Goal: Task Accomplishment & Management: Complete application form

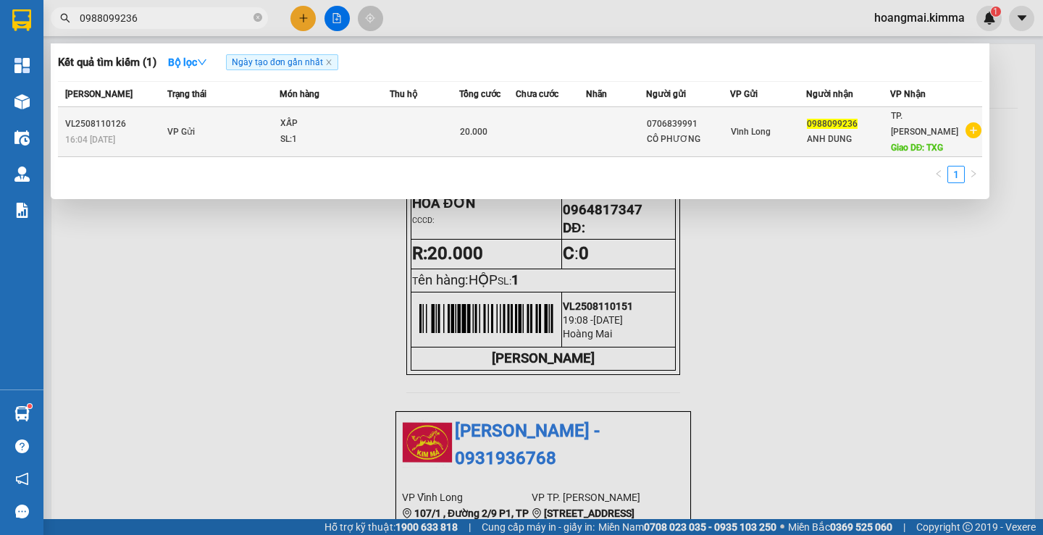
type input "0988099236"
click at [641, 124] on td at bounding box center [616, 132] width 60 height 50
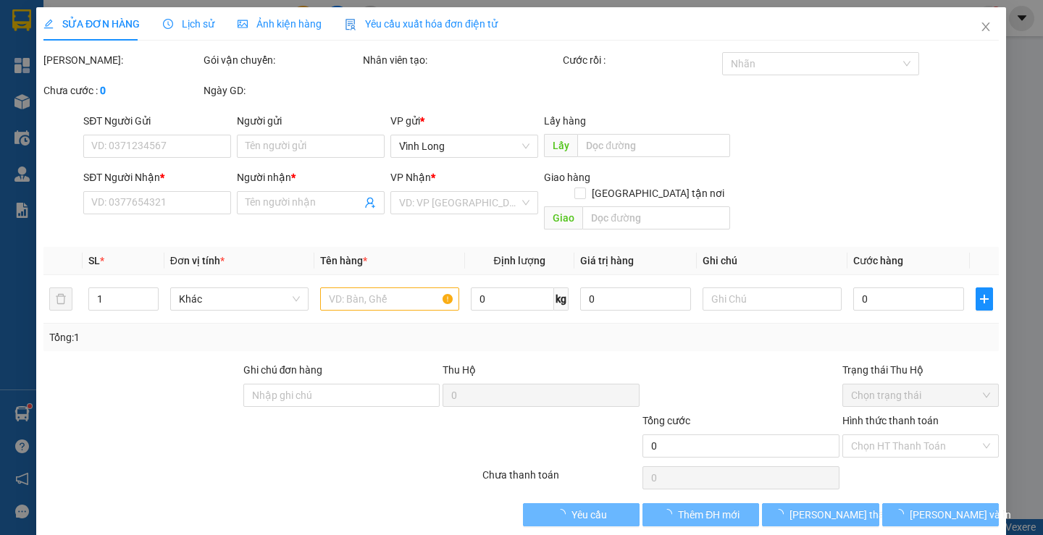
type input "0706839991"
type input "CÔ PHƯƠNG"
type input "0988099236"
type input "ANH DUNG"
type input "TXG"
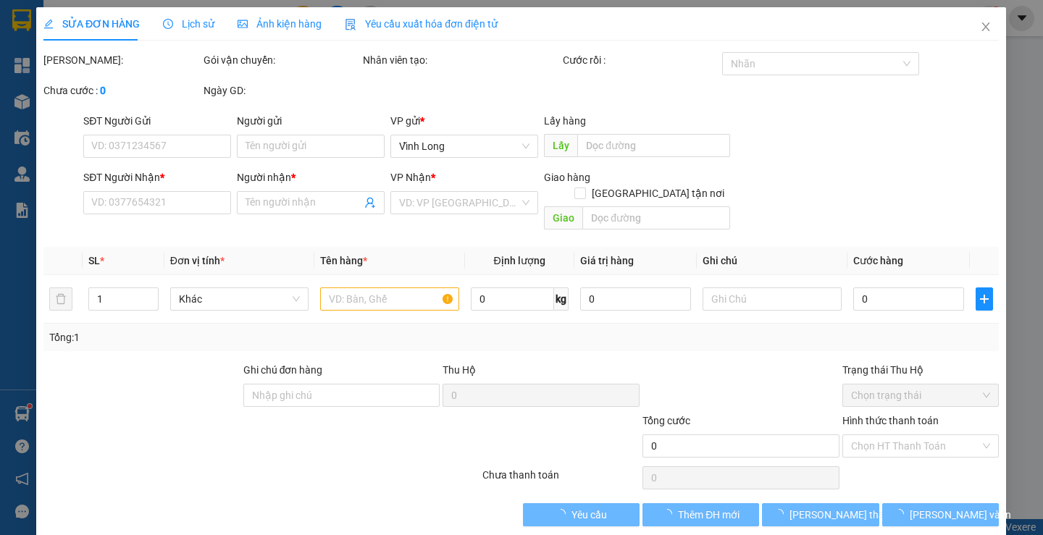
type input "20.000"
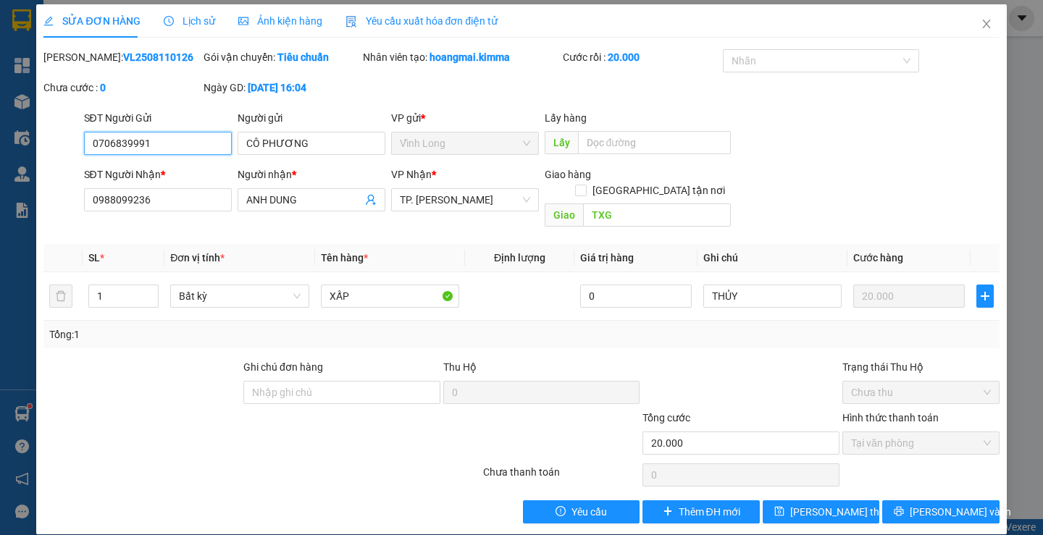
scroll to position [4, 0]
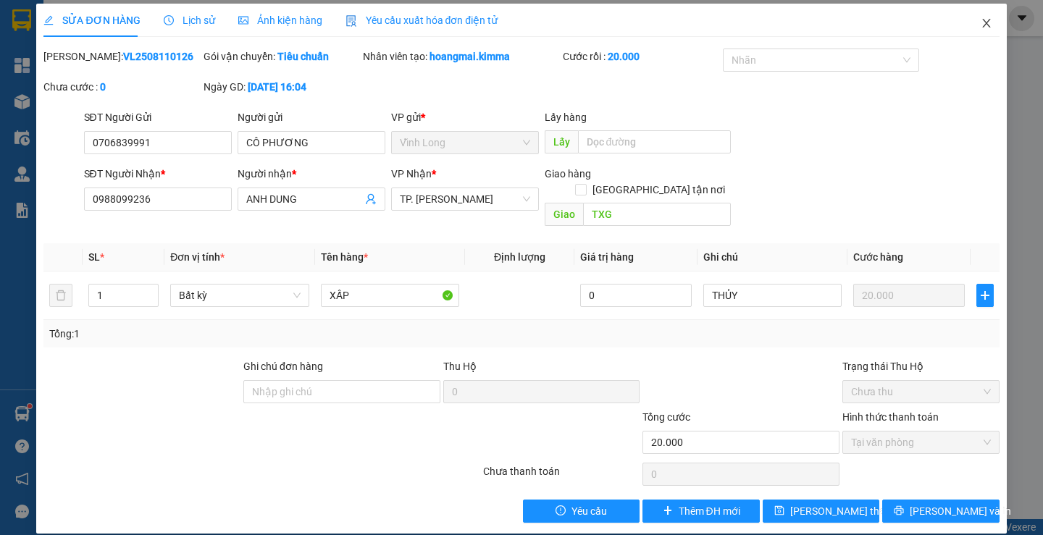
click at [981, 27] on icon "close" at bounding box center [987, 23] width 12 height 12
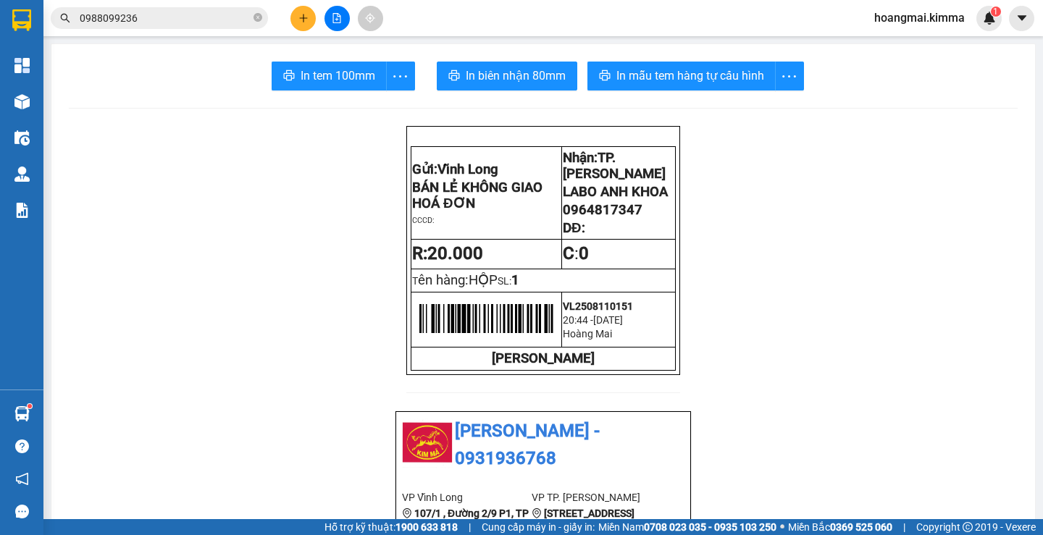
click at [163, 24] on input "0988099236" at bounding box center [165, 18] width 171 height 16
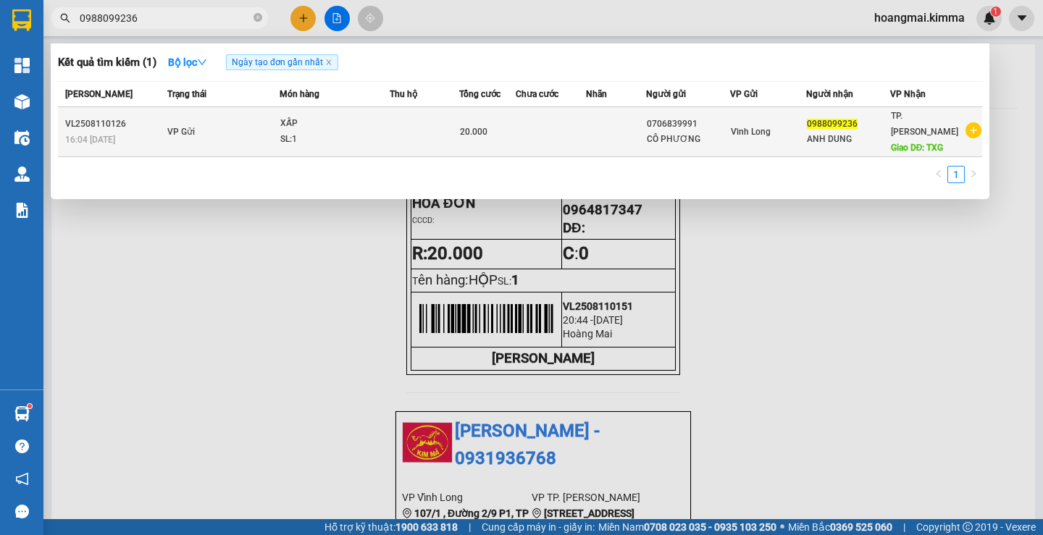
click at [386, 132] on div "SL: 1" at bounding box center [334, 140] width 109 height 16
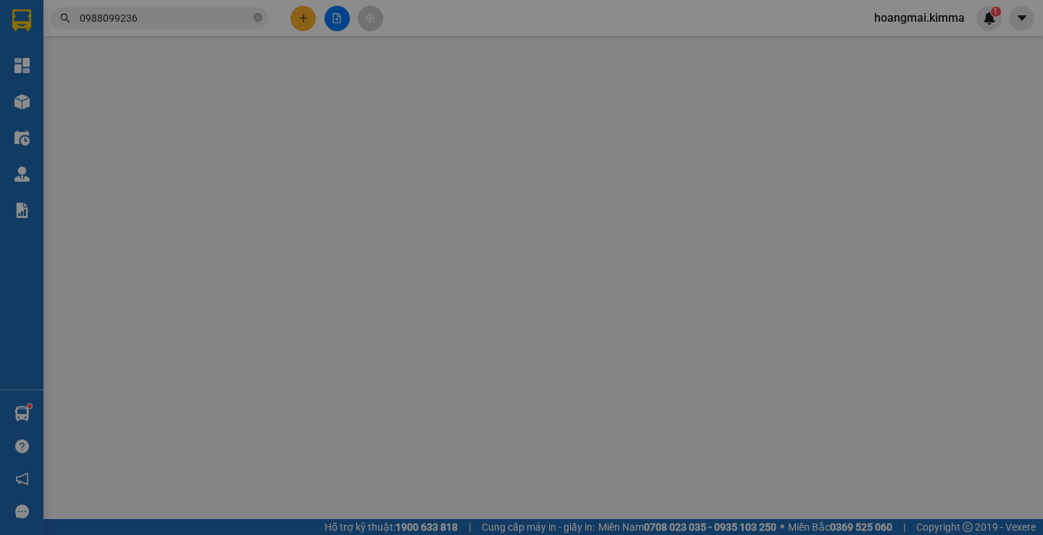
type input "0706839991"
type input "CÔ PHƯƠNG"
type input "0988099236"
type input "ANH DUNG"
type input "TXG"
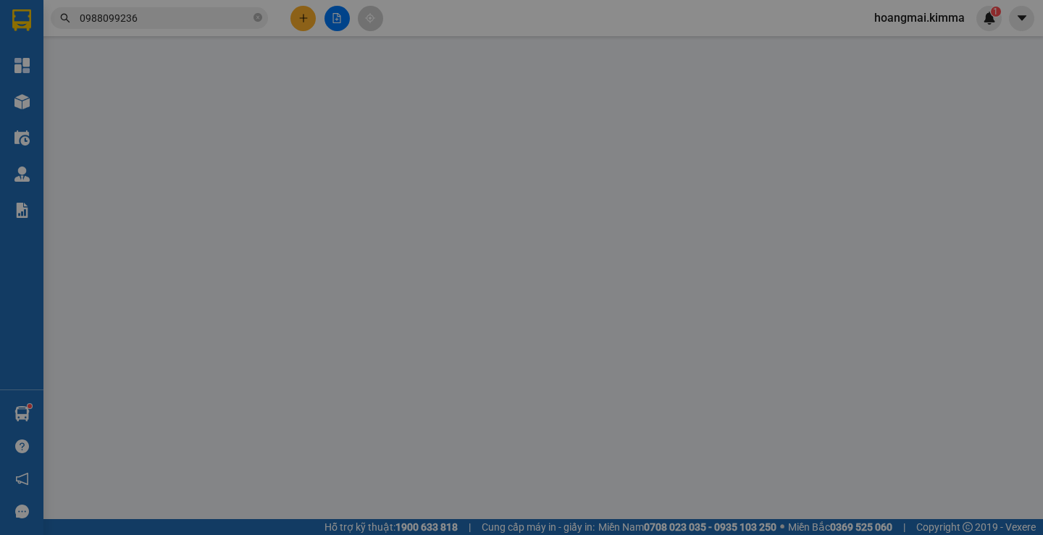
type input "20.000"
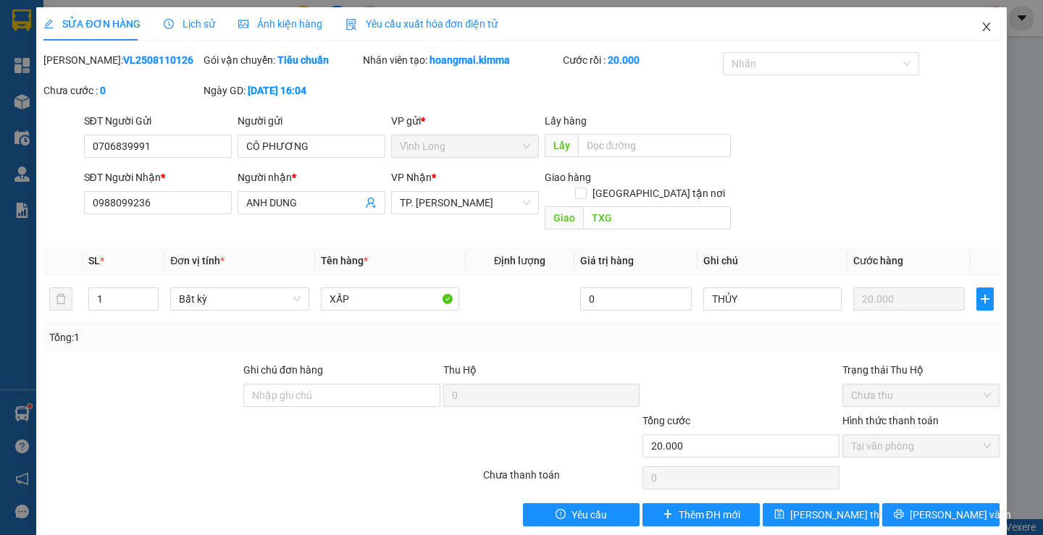
click at [982, 30] on icon "close" at bounding box center [986, 26] width 8 height 9
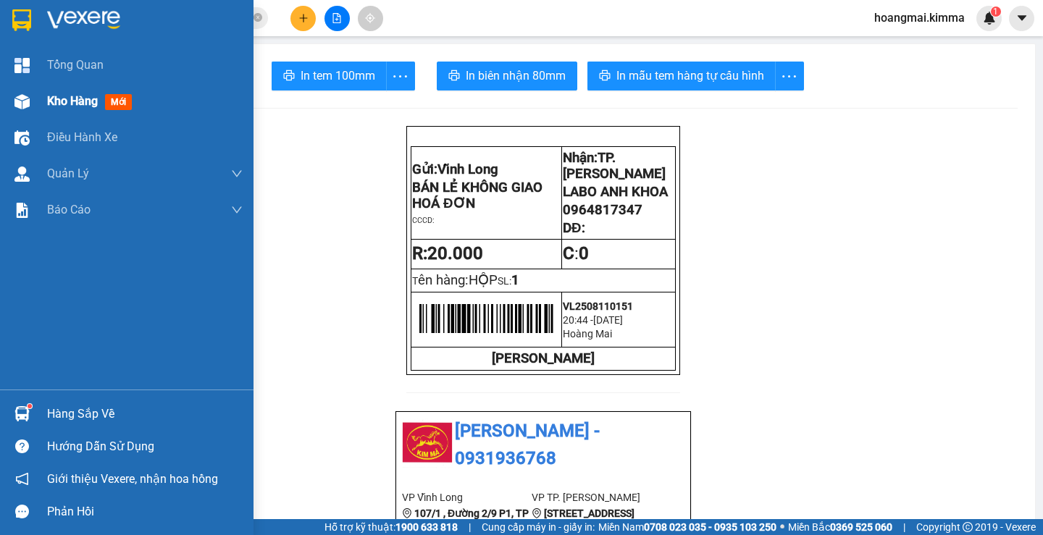
click at [31, 109] on div at bounding box center [21, 101] width 25 height 25
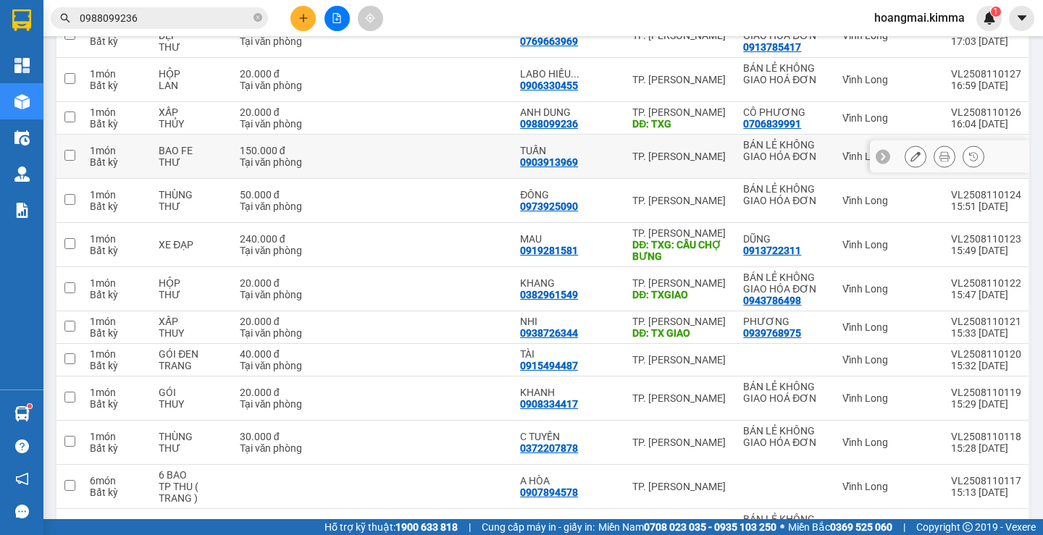
scroll to position [1521, 0]
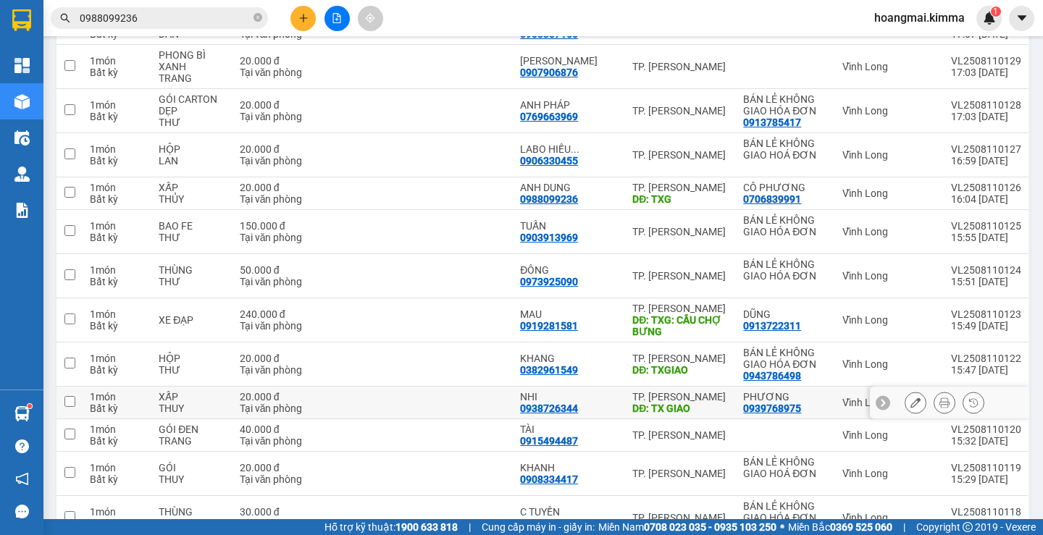
click at [576, 403] on div "0938726344" at bounding box center [549, 409] width 58 height 12
copy div "0938726344"
click at [172, 14] on input "0988099236" at bounding box center [165, 18] width 171 height 16
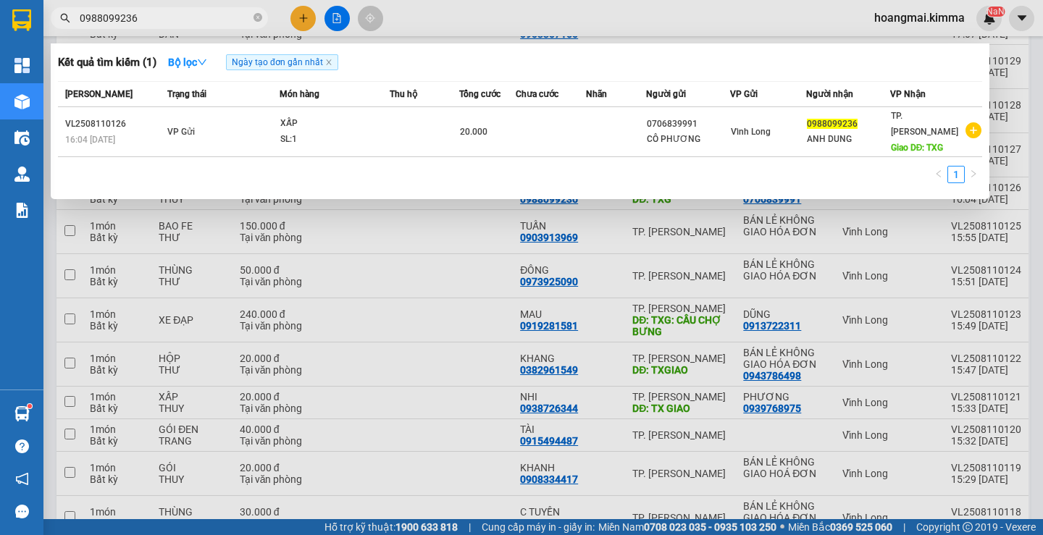
click at [172, 14] on input "0988099236" at bounding box center [165, 18] width 171 height 16
paste input "38726344"
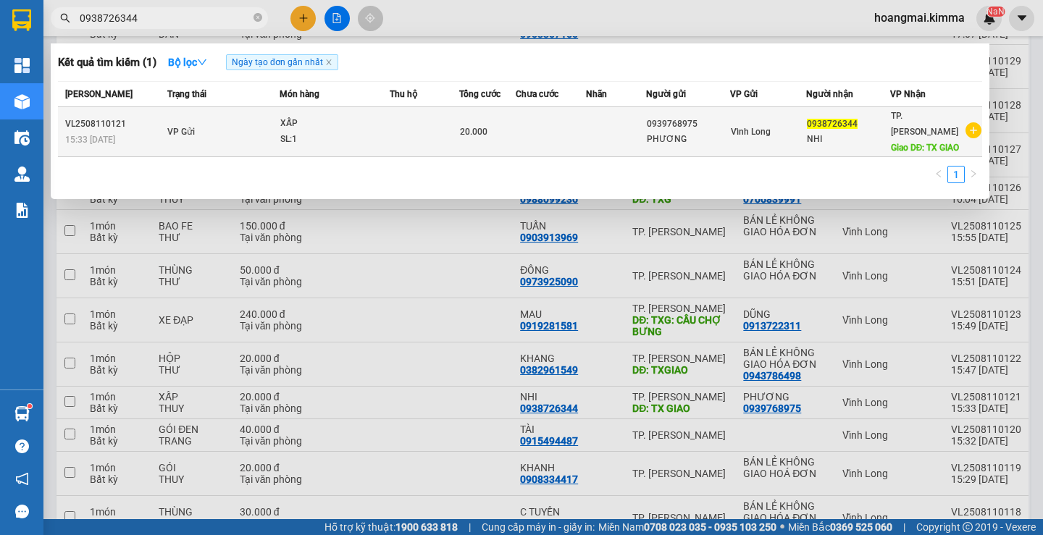
type input "0938726344"
click at [566, 137] on td at bounding box center [551, 132] width 71 height 50
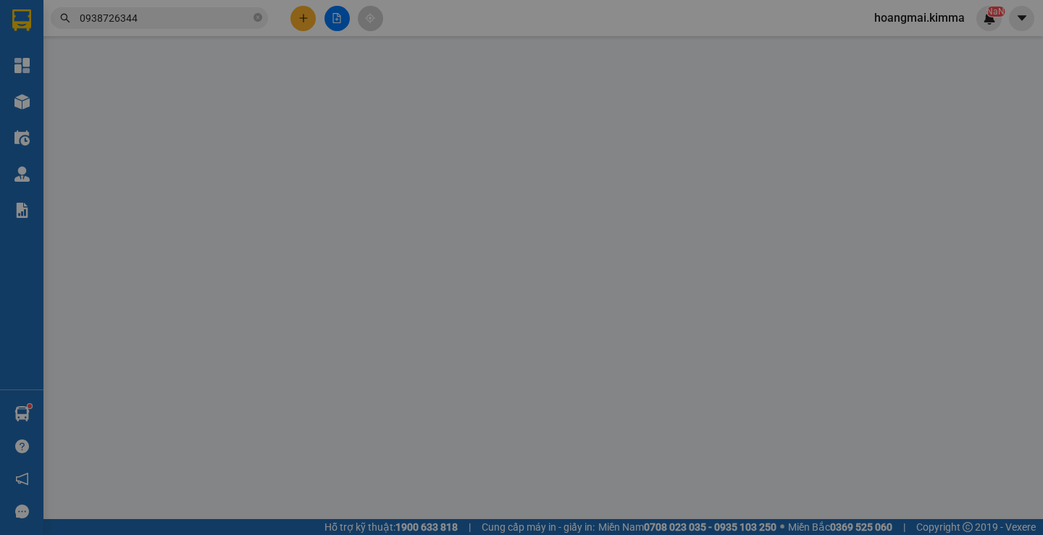
type input "0939768975"
type input "PHƯƠNG"
type input "0938726344"
type input "NHI"
type input "TX GIAO"
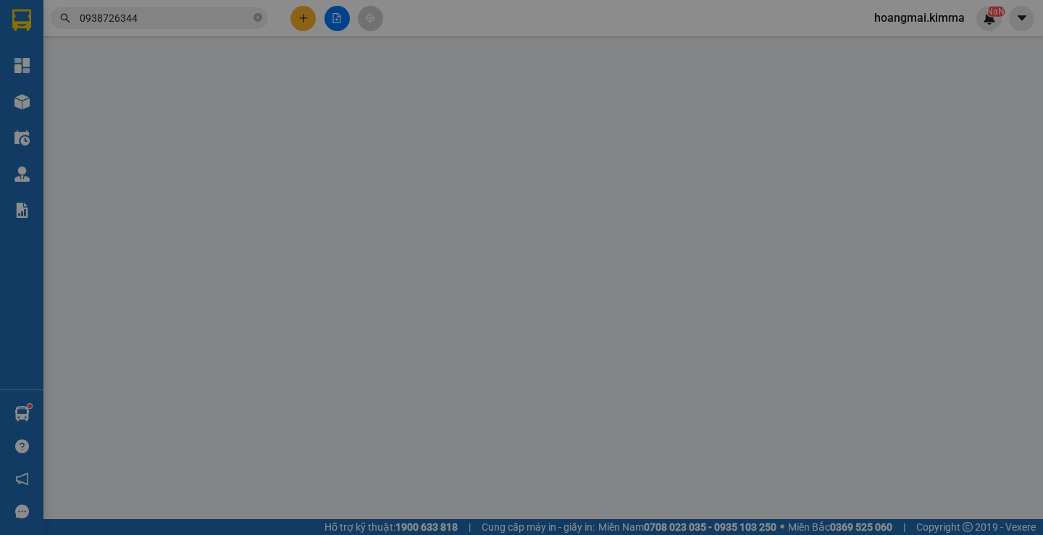
type input "20.000"
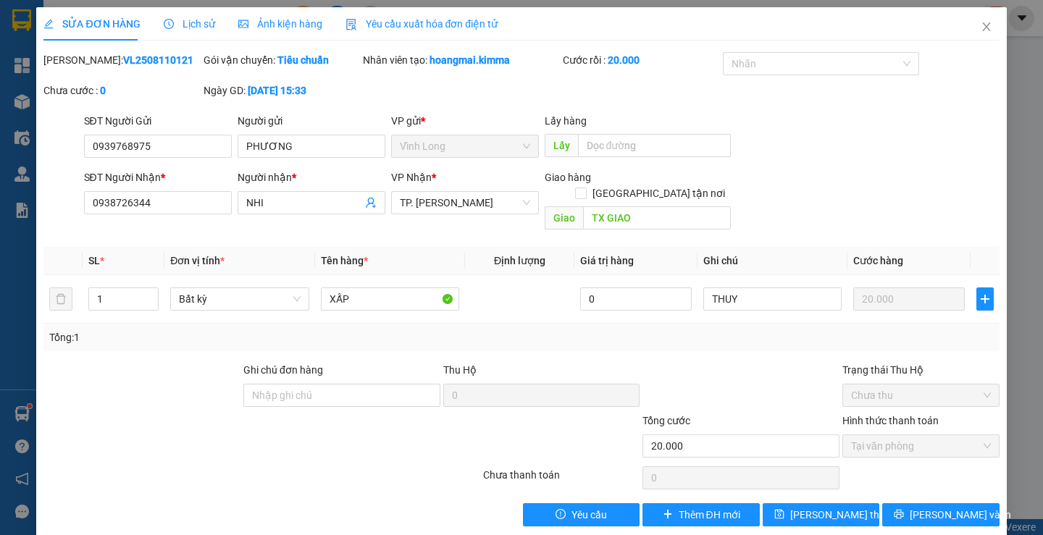
click at [189, 20] on span "Lịch sử" at bounding box center [189, 24] width 51 height 12
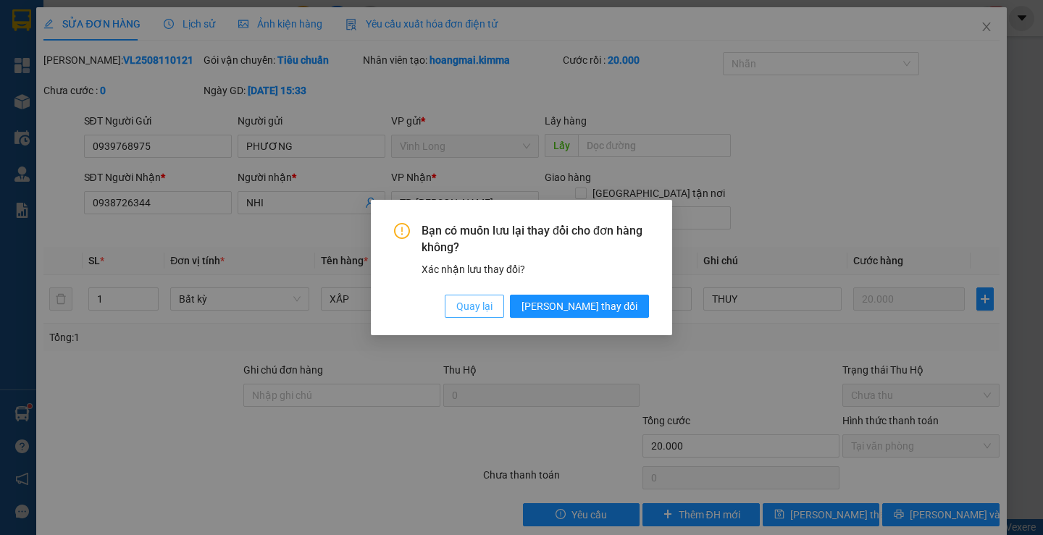
click at [492, 305] on span "Quay lại" at bounding box center [474, 306] width 36 height 16
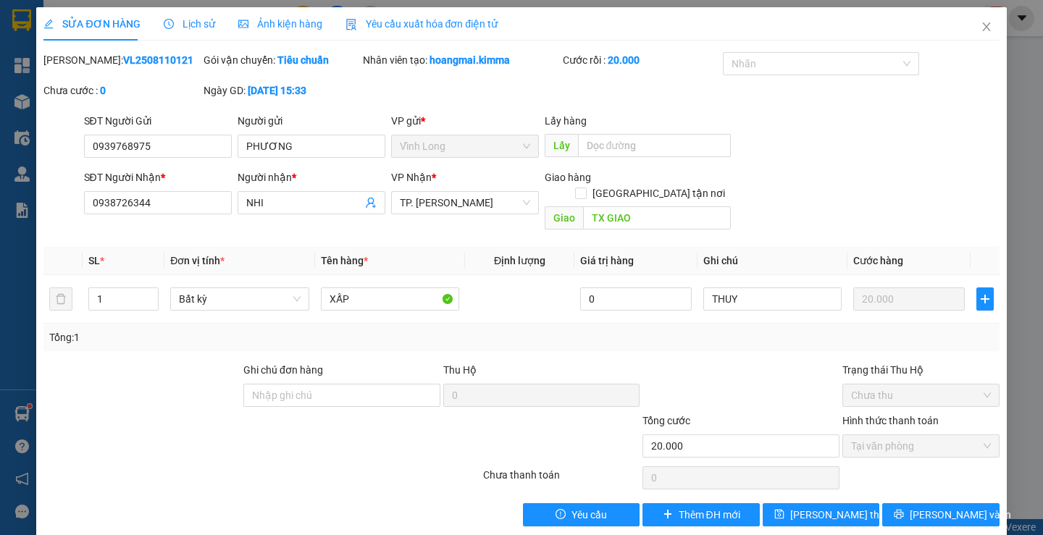
click at [186, 22] on span "Lịch sử" at bounding box center [189, 24] width 51 height 12
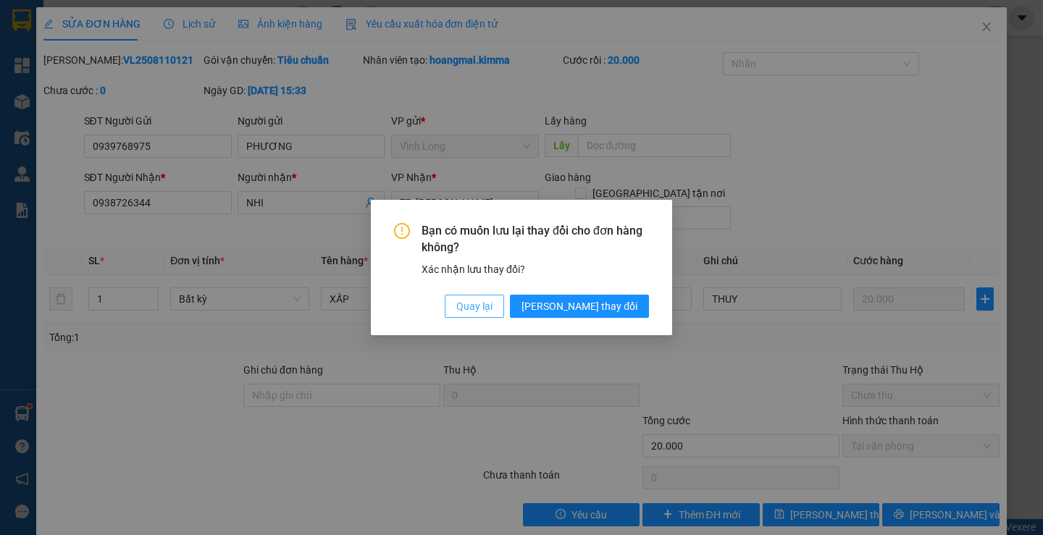
click at [492, 307] on span "Quay lại" at bounding box center [474, 306] width 36 height 16
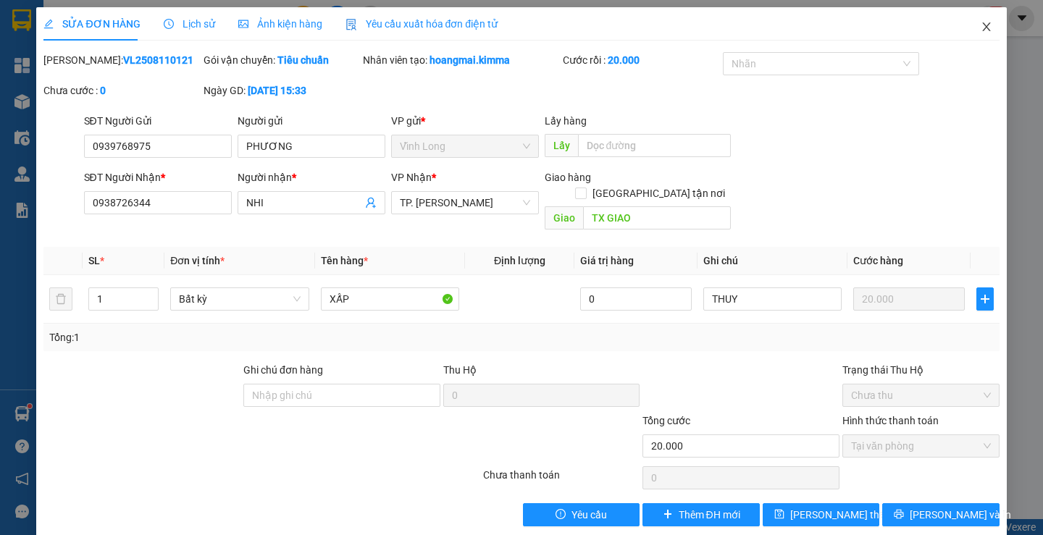
click at [981, 26] on icon "close" at bounding box center [987, 27] width 12 height 12
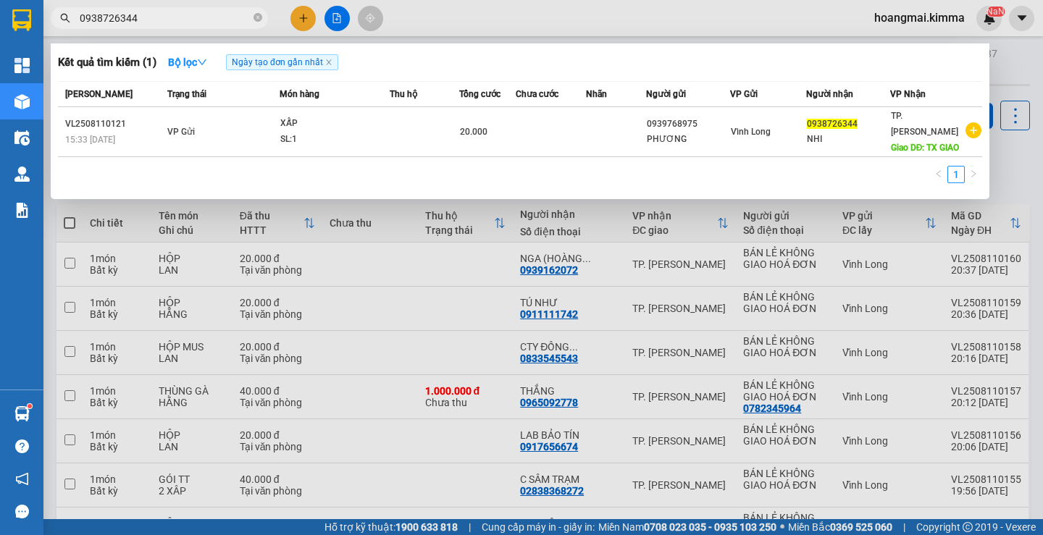
click at [183, 17] on input "0938726344" at bounding box center [165, 18] width 171 height 16
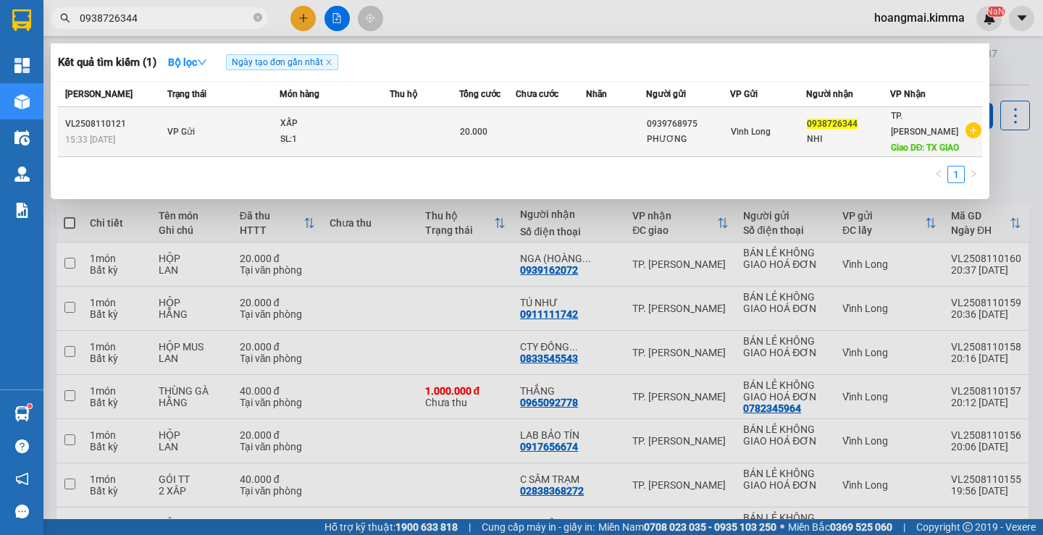
click at [618, 149] on td at bounding box center [616, 132] width 60 height 50
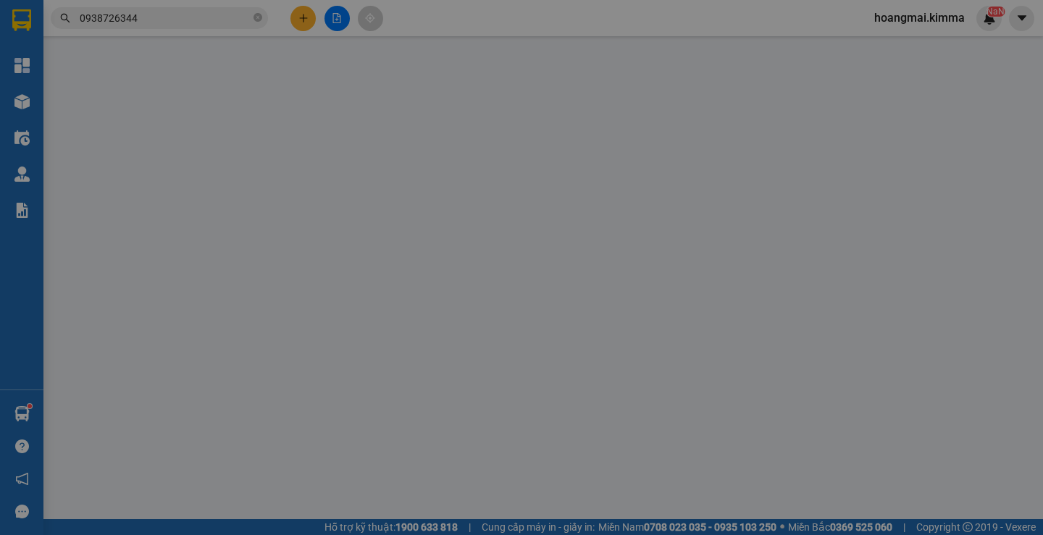
type input "0939768975"
type input "PHƯƠNG"
type input "0938726344"
type input "NHI"
type input "TX GIAO"
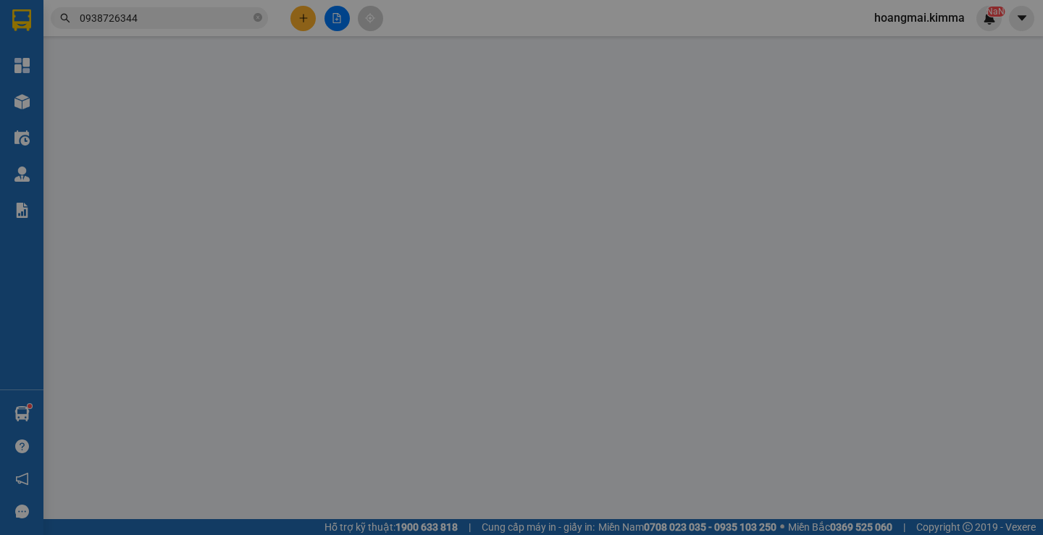
type input "20.000"
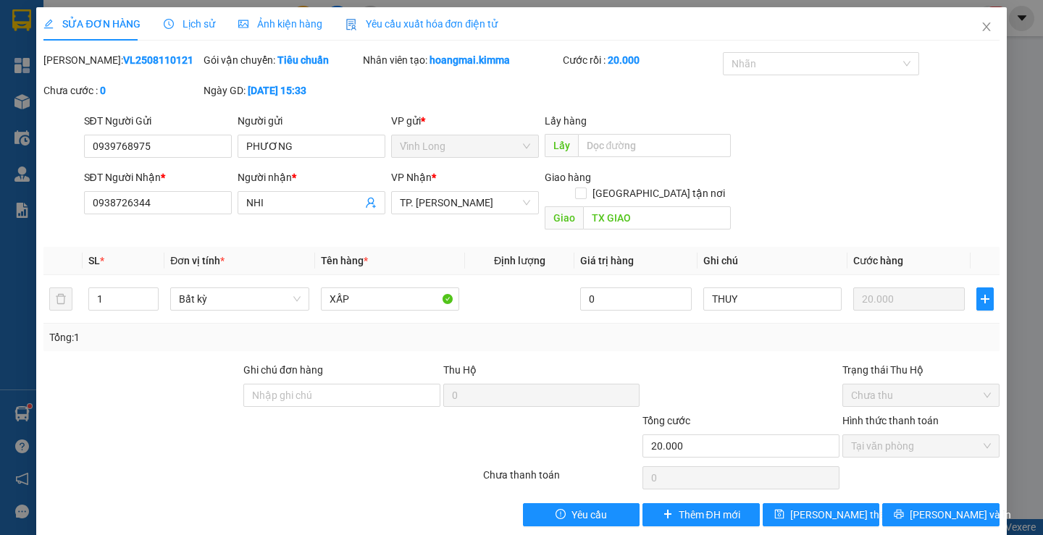
click at [187, 21] on span "Lịch sử" at bounding box center [189, 24] width 51 height 12
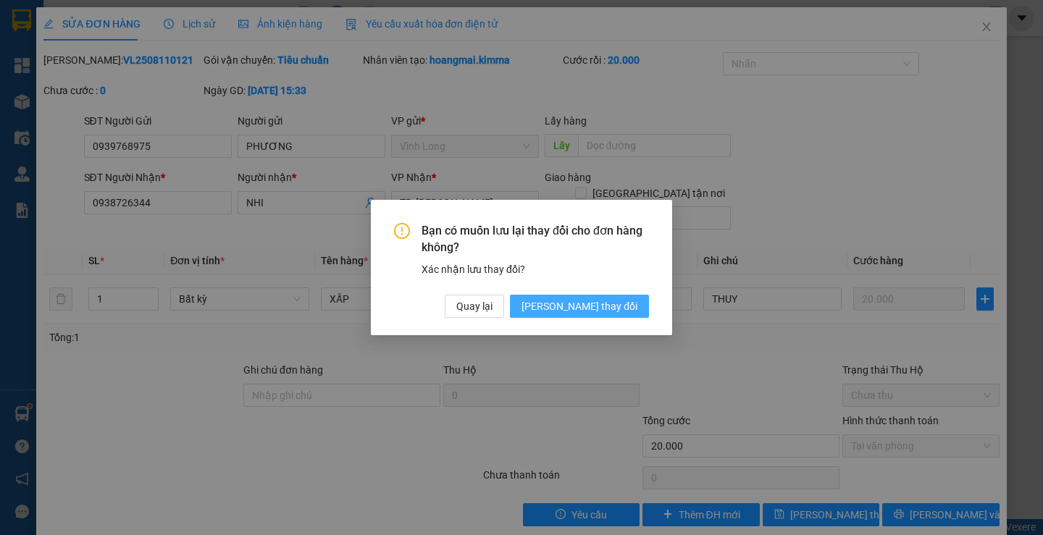
click at [608, 307] on span "[PERSON_NAME] thay đổi" at bounding box center [579, 306] width 116 height 16
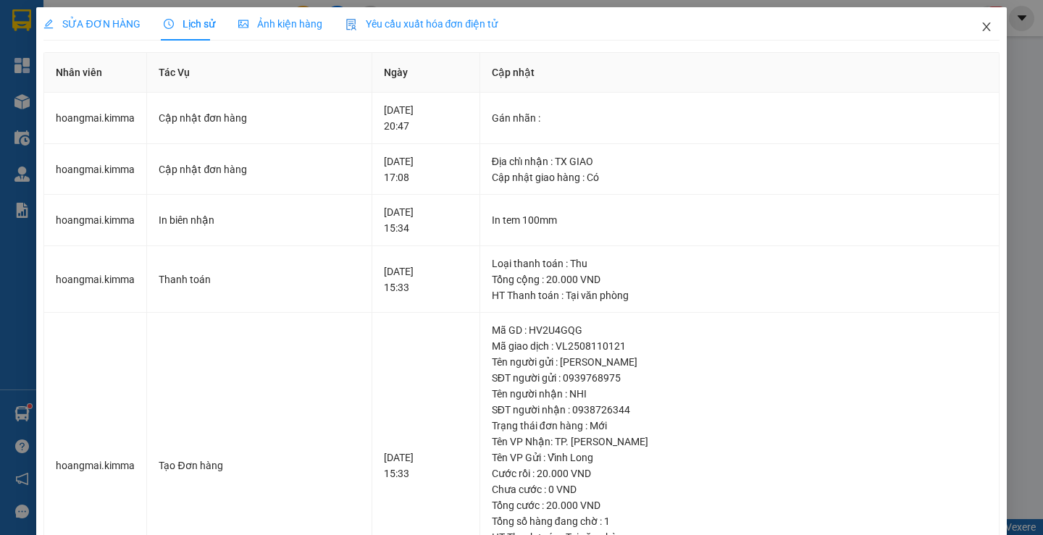
click at [981, 22] on icon "close" at bounding box center [987, 27] width 12 height 12
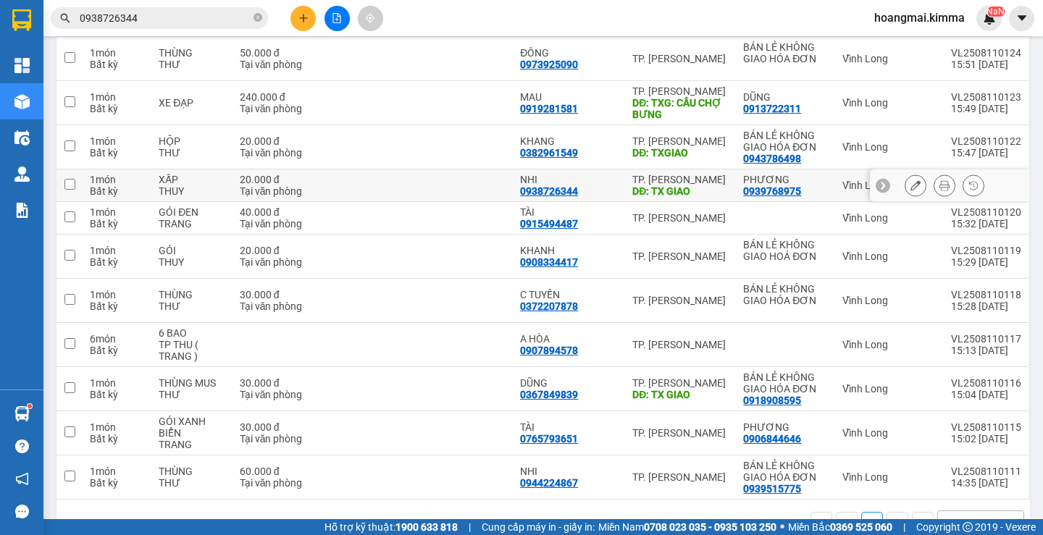
scroll to position [1593, 0]
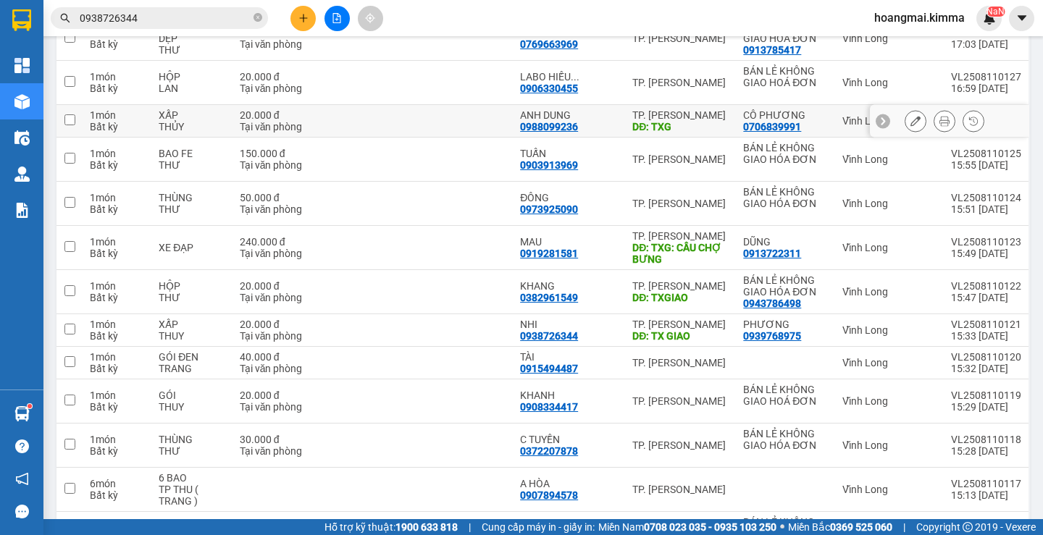
click at [578, 121] on div "0988099236" at bounding box center [549, 127] width 58 height 12
copy div "0988099236"
click at [179, 17] on input "0938726344" at bounding box center [165, 18] width 171 height 16
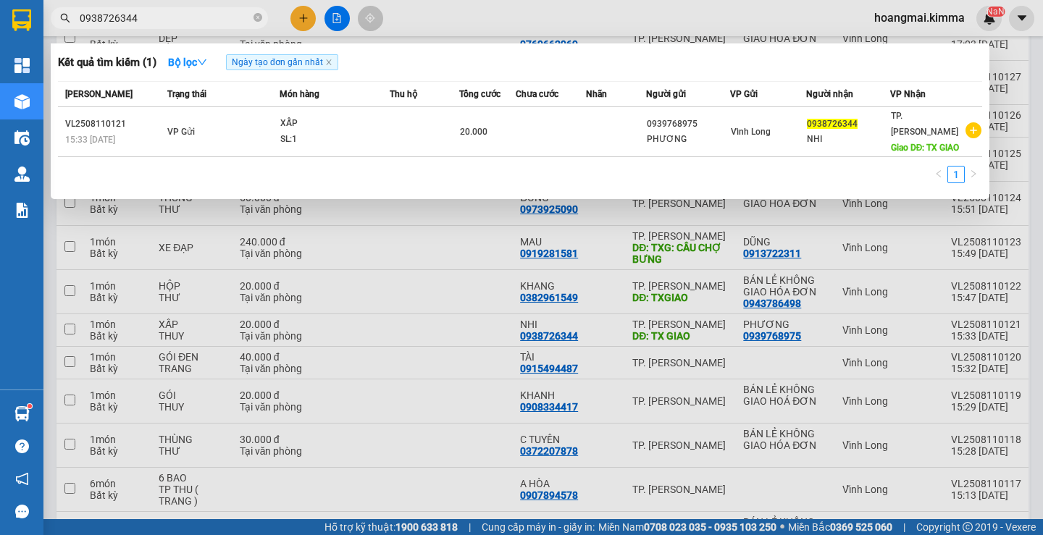
click at [179, 17] on input "0938726344" at bounding box center [165, 18] width 171 height 16
paste input "88099236"
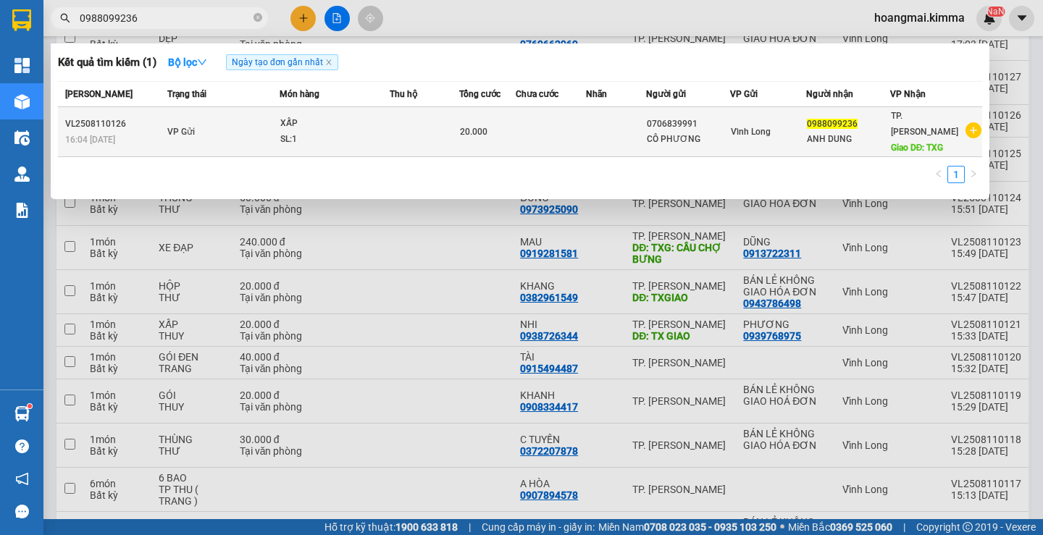
type input "0988099236"
click at [574, 123] on td at bounding box center [551, 132] width 71 height 50
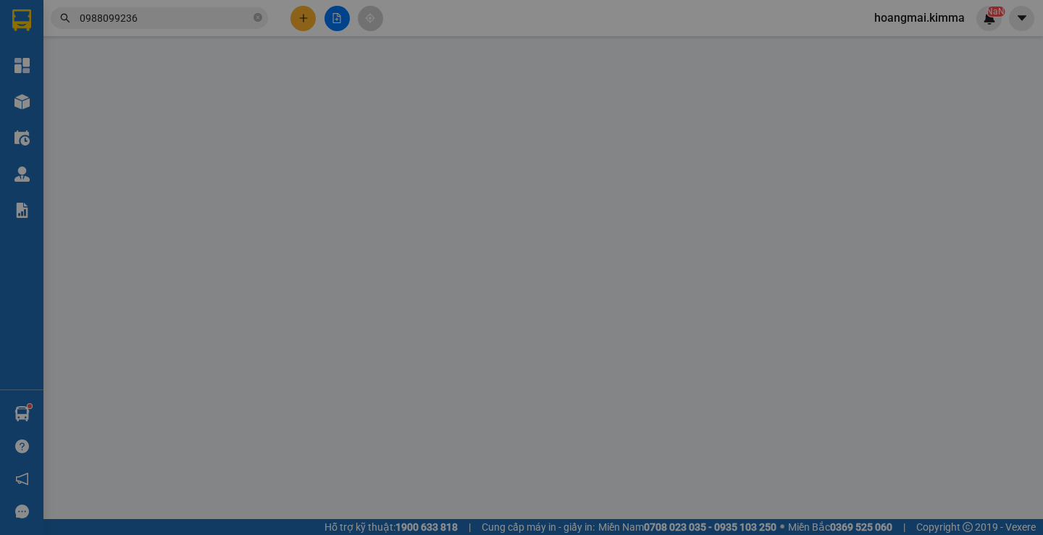
type input "0706839991"
type input "CÔ PHƯƠNG"
type input "0988099236"
type input "ANH DUNG"
type input "TXG"
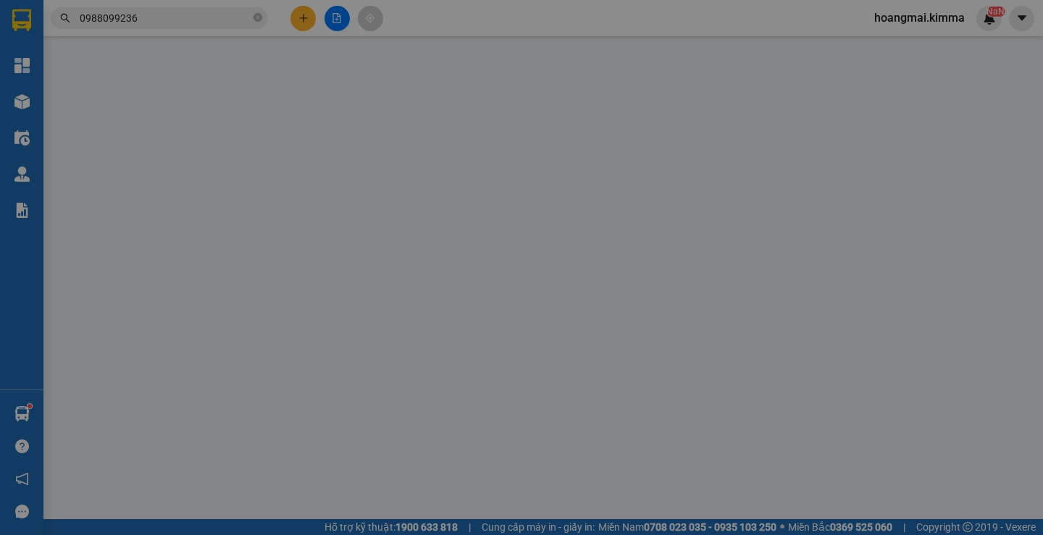
type input "20.000"
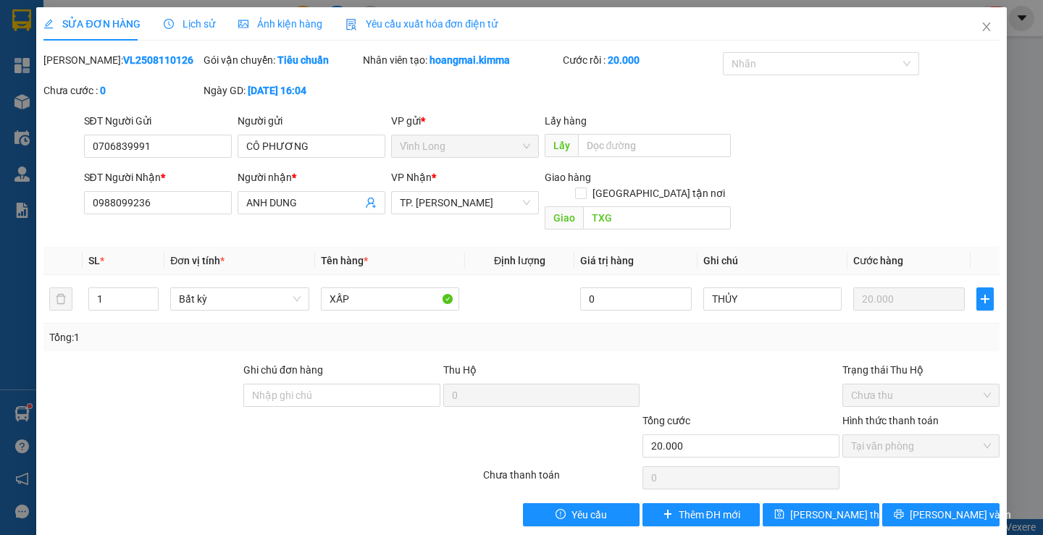
click at [190, 22] on span "Lịch sử" at bounding box center [189, 24] width 51 height 12
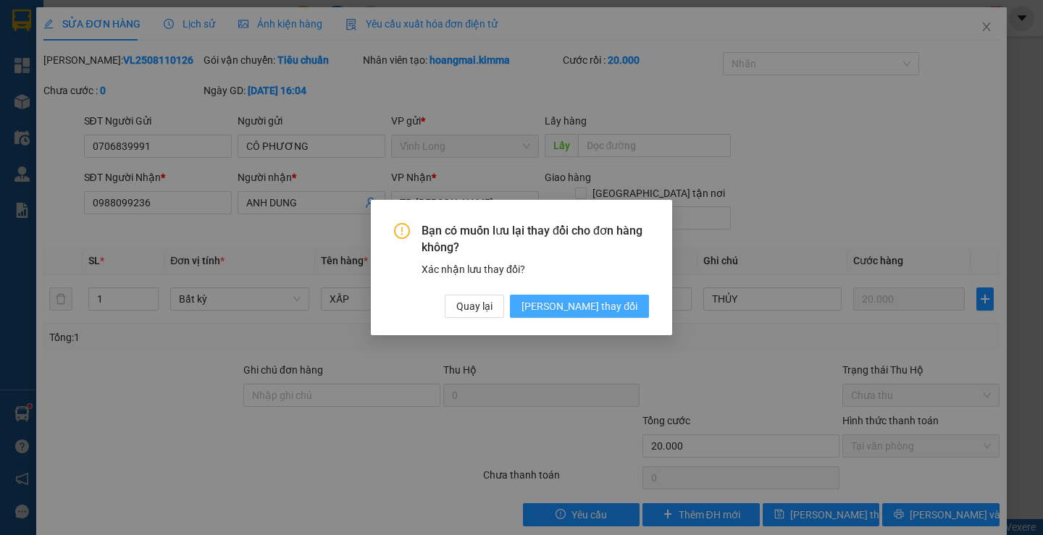
click at [615, 303] on span "[PERSON_NAME] thay đổi" at bounding box center [579, 306] width 116 height 16
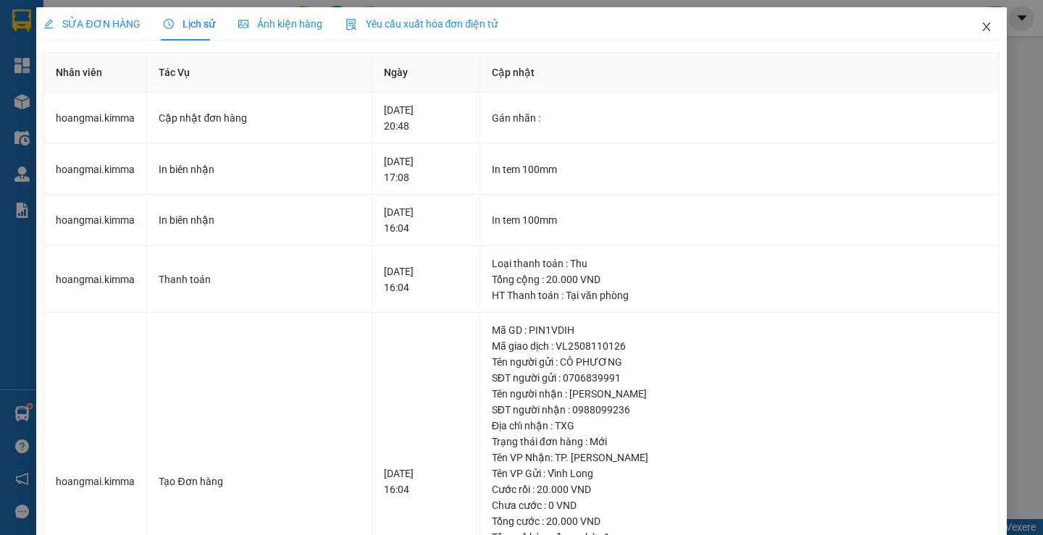
click at [981, 22] on icon "close" at bounding box center [987, 27] width 12 height 12
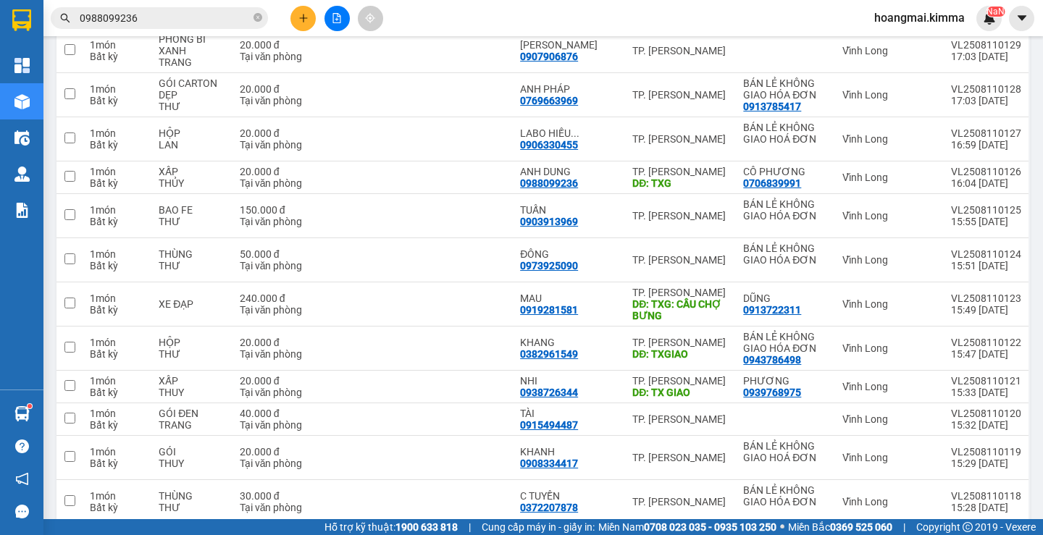
scroll to position [1537, 0]
